Goal: Navigation & Orientation: Go to known website

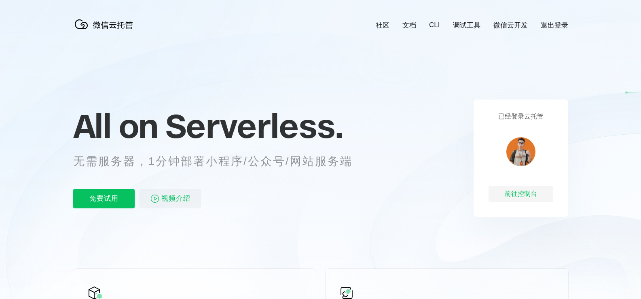
scroll to position [0, 1437]
click at [514, 192] on div "前往控制台" at bounding box center [520, 194] width 65 height 16
click at [516, 27] on link "微信云开发" at bounding box center [510, 25] width 34 height 9
